Goal: Information Seeking & Learning: Learn about a topic

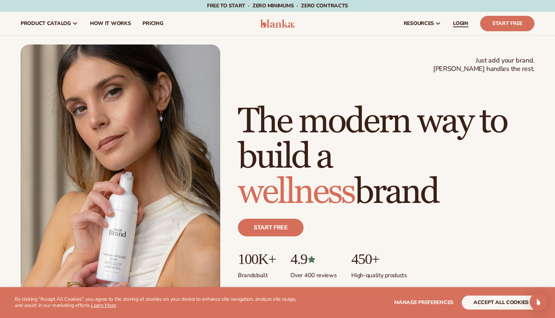
click at [460, 21] on span "LOGIN" at bounding box center [460, 24] width 15 height 6
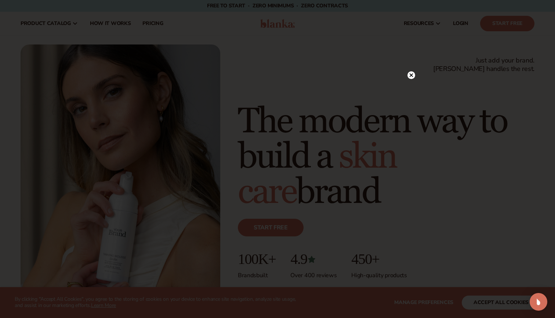
click at [184, 37] on div at bounding box center [277, 159] width 555 height 318
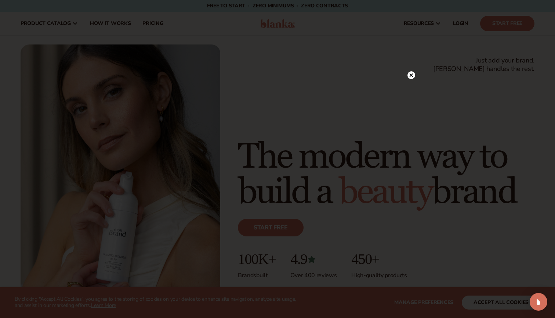
click at [408, 79] on icon at bounding box center [412, 75] width 8 height 8
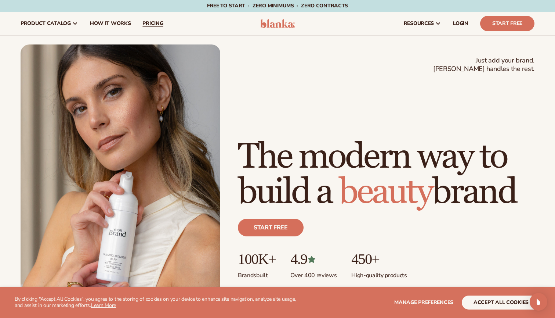
click at [142, 25] on span "pricing" at bounding box center [152, 24] width 21 height 6
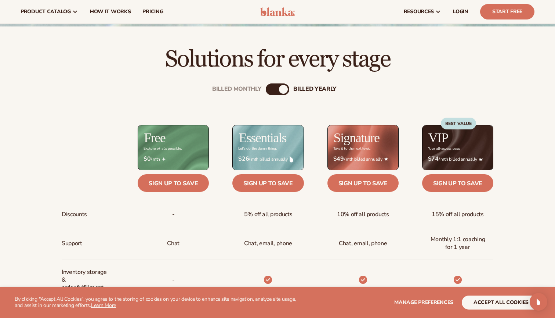
scroll to position [204, 0]
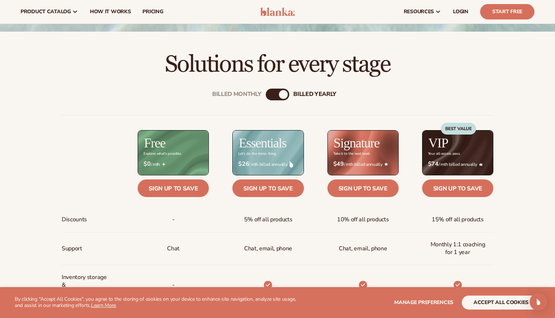
click at [284, 94] on div "billed Yearly" at bounding box center [283, 94] width 9 height 9
click at [277, 92] on div "Billed Monthly billed Yearly" at bounding box center [278, 95] width 24 height 12
click at [205, 165] on div "$ $0 / mth" at bounding box center [173, 164] width 71 height 19
click at [281, 93] on div "billed Yearly" at bounding box center [283, 94] width 9 height 9
click at [500, 299] on button "accept all cookies" at bounding box center [501, 302] width 79 height 14
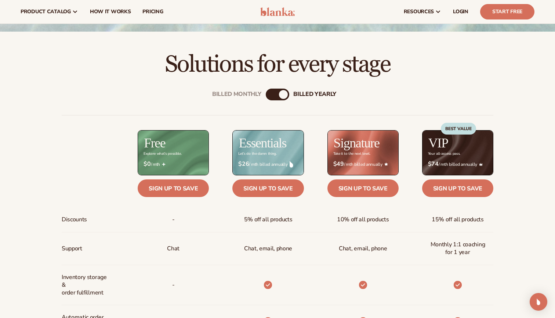
click at [281, 93] on div "billed Yearly" at bounding box center [283, 94] width 9 height 9
click at [258, 104] on div "Billed Monthly billed Yearly Billed Monthly billed Yearly Discounts Support Inv…" at bounding box center [277, 321] width 473 height 488
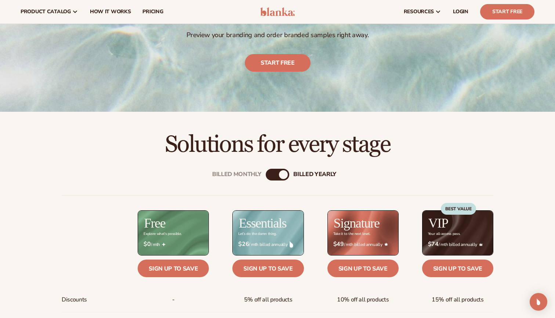
scroll to position [98, 0]
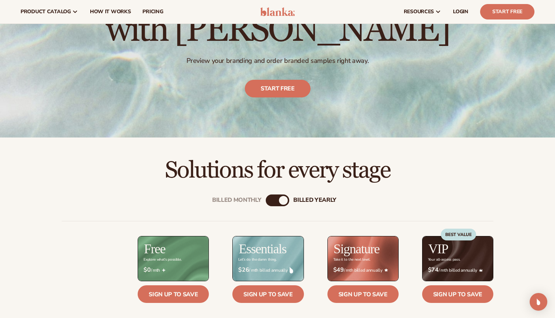
click at [274, 203] on div "Billed Monthly billed Yearly" at bounding box center [278, 200] width 24 height 12
drag, startPoint x: 279, startPoint y: 202, endPoint x: 239, endPoint y: 203, distance: 40.8
click at [266, 203] on div "Billed Monthly billed Yearly" at bounding box center [278, 200] width 24 height 12
click at [283, 198] on div "billed Yearly" at bounding box center [283, 200] width 9 height 9
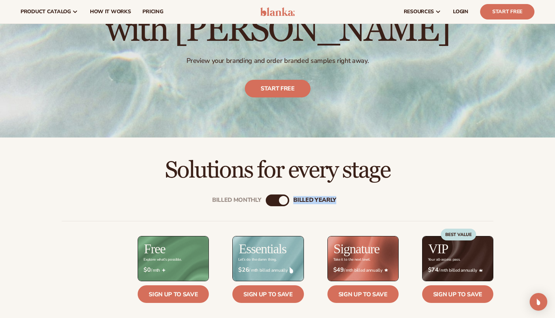
click at [283, 198] on div "billed Yearly" at bounding box center [283, 200] width 9 height 9
